Goal: Use online tool/utility: Utilize a website feature to perform a specific function

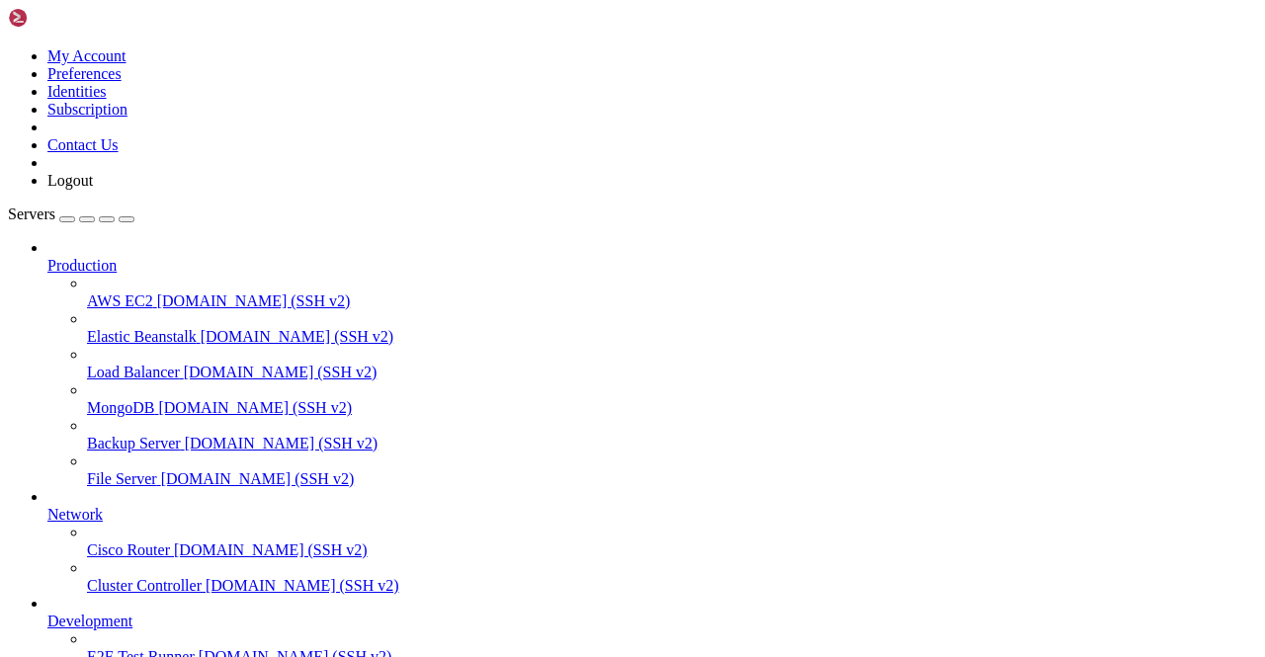
scroll to position [140, 0]
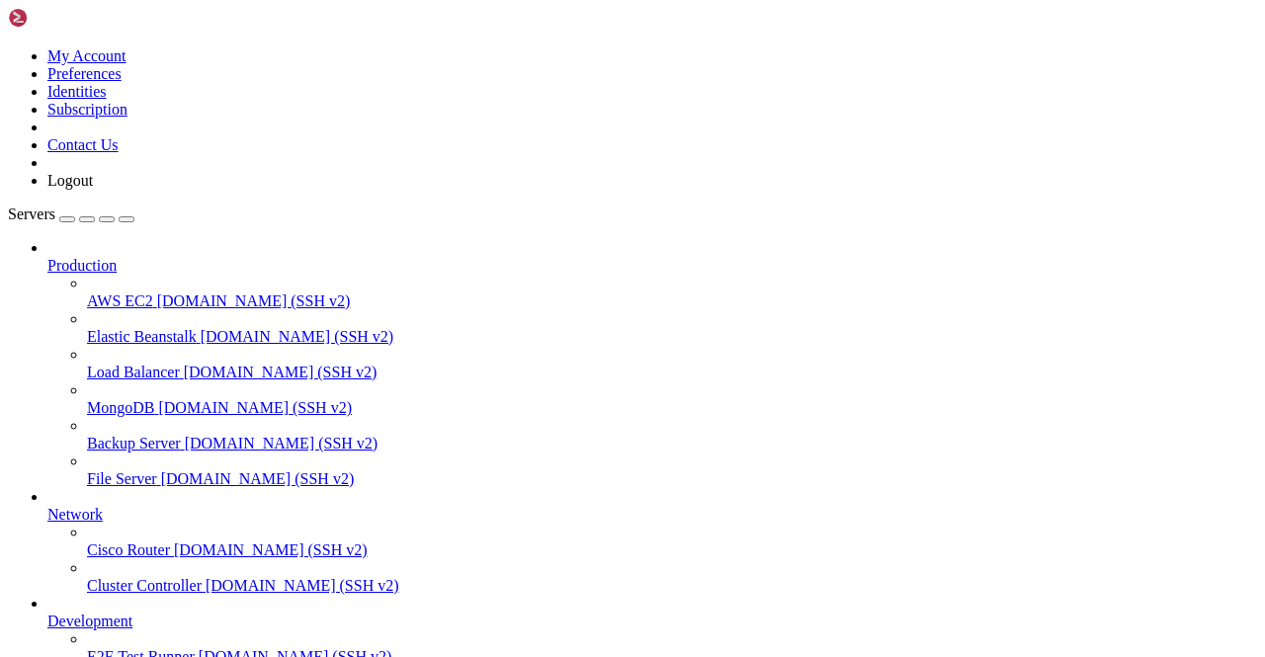
drag, startPoint x: 278, startPoint y: 1363, endPoint x: 419, endPoint y: 1484, distance: 186.4
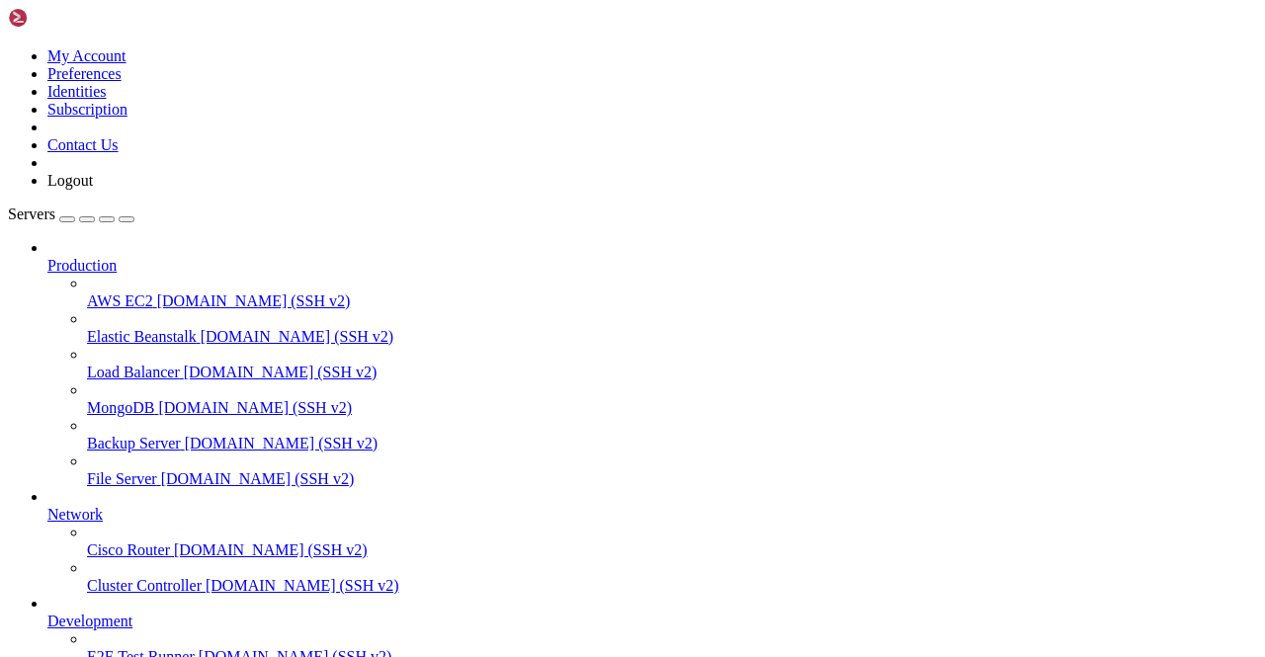
scroll to position [53147, 0]
